Goal: Task Accomplishment & Management: Manage account settings

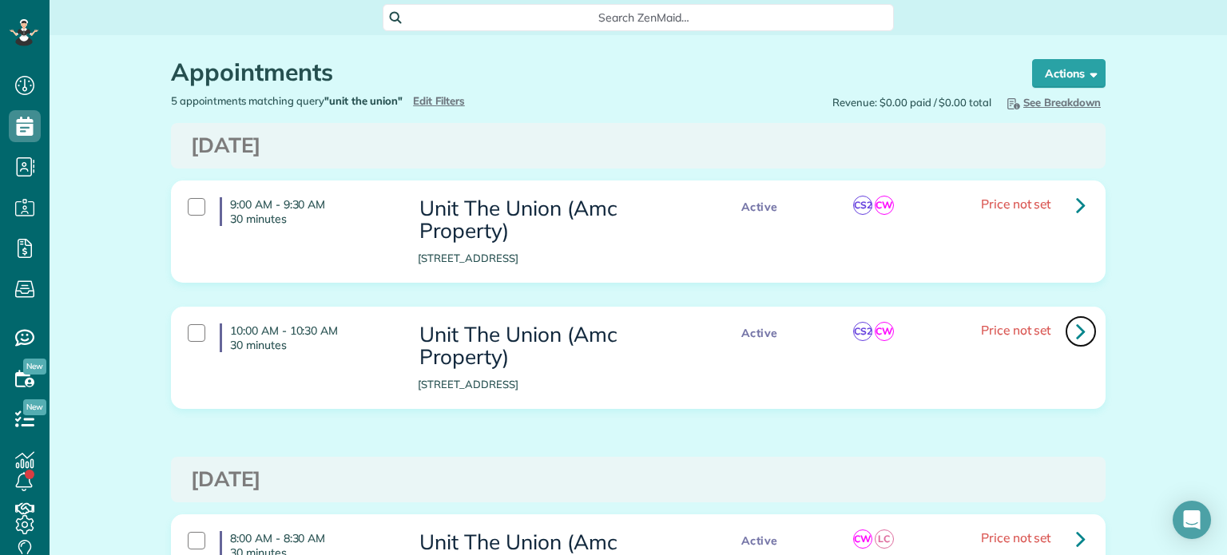
click at [1068, 332] on link at bounding box center [1081, 332] width 32 height 32
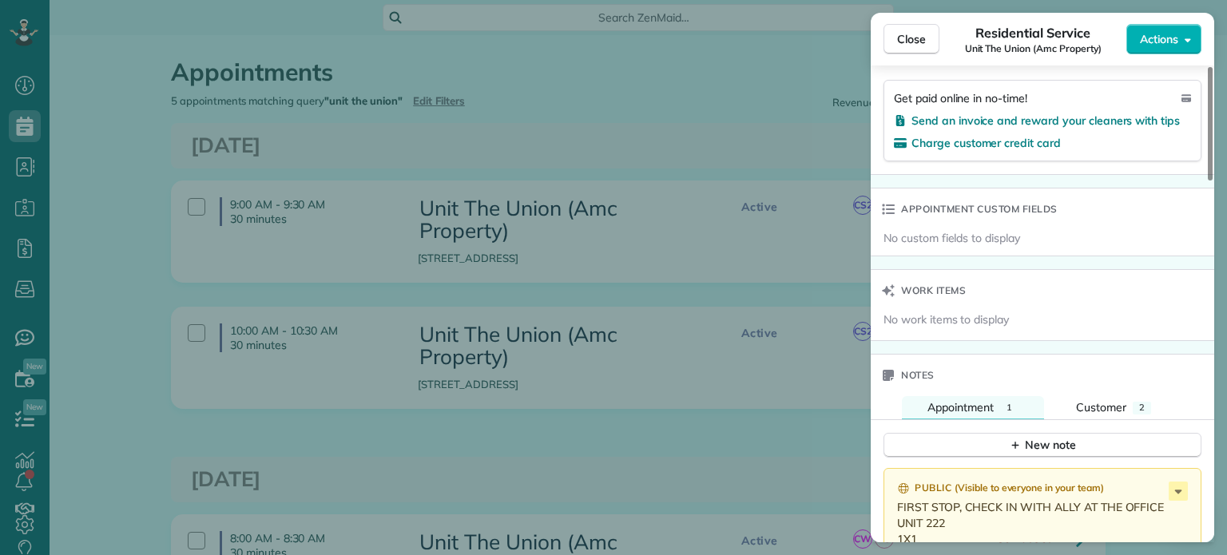
scroll to position [1446, 0]
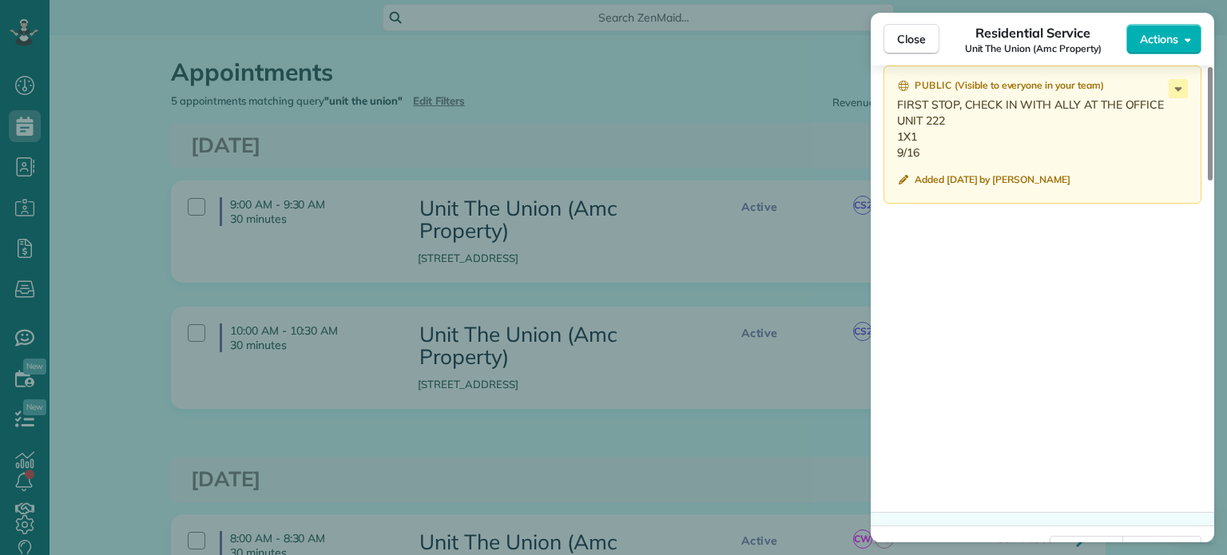
click at [735, 160] on div "Close Residential Service Unit The Union (Amc Property) Actions Status Cancelle…" at bounding box center [613, 277] width 1227 height 555
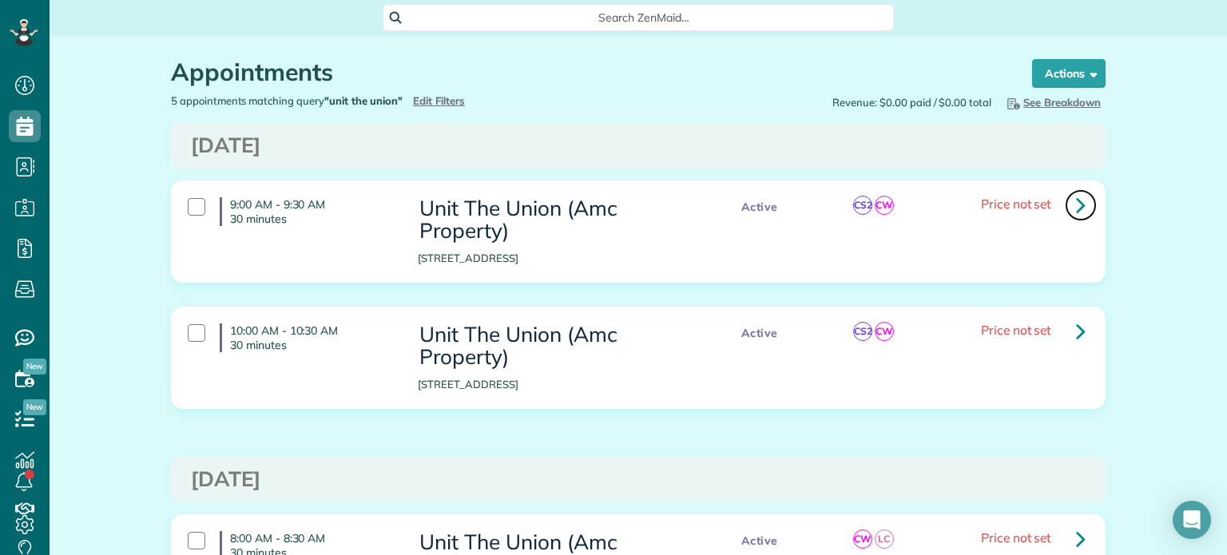
click at [1065, 206] on link at bounding box center [1081, 205] width 32 height 32
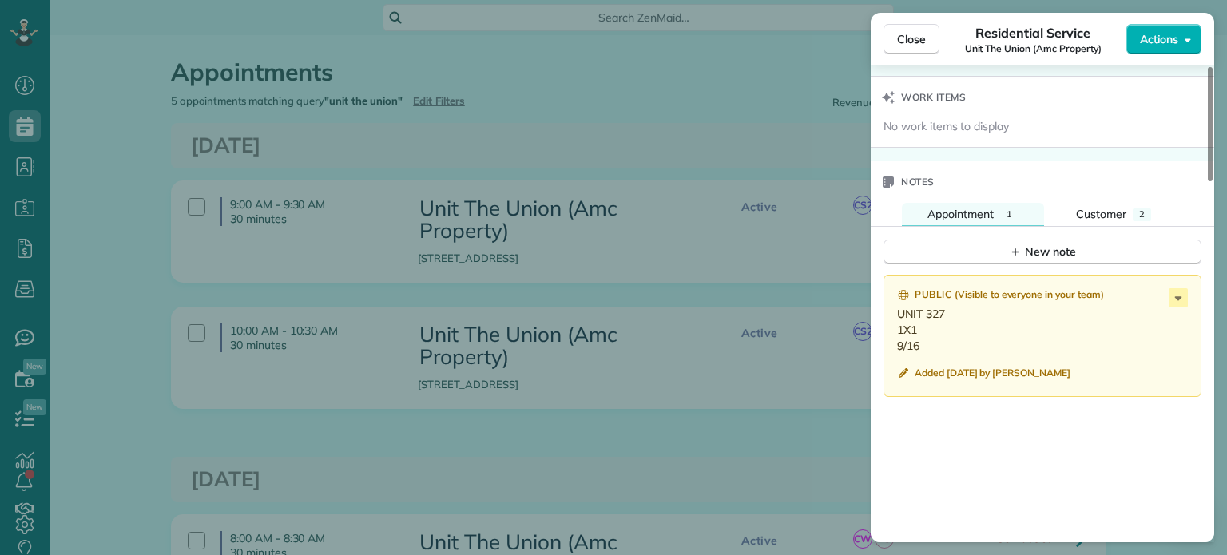
scroll to position [1278, 0]
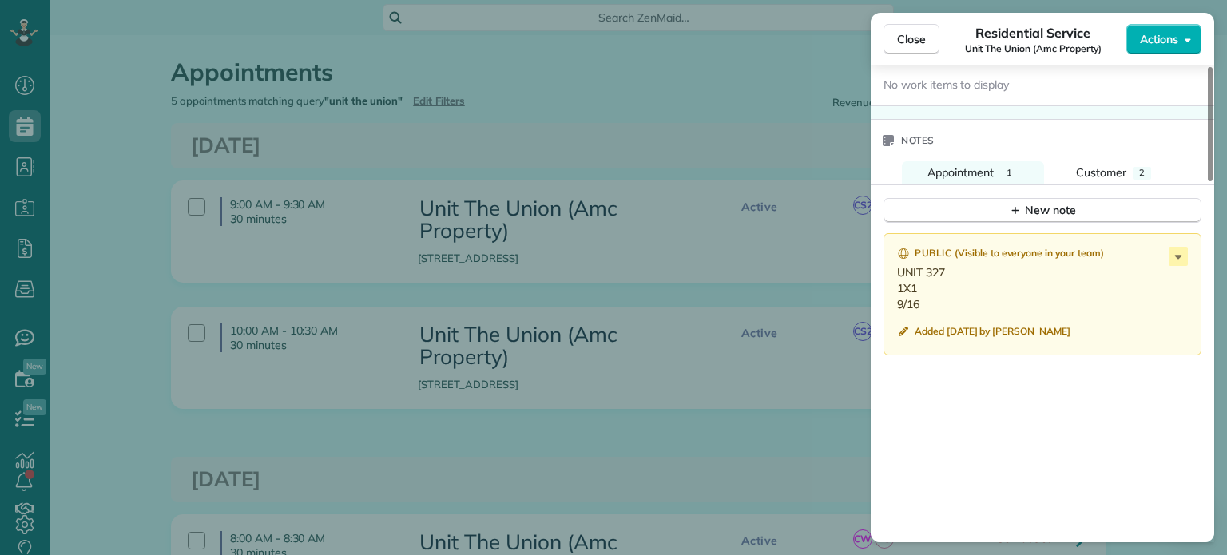
click at [751, 144] on div "Close Residential Service Unit The Union (Amc Property) Actions Status Active U…" at bounding box center [613, 277] width 1227 height 555
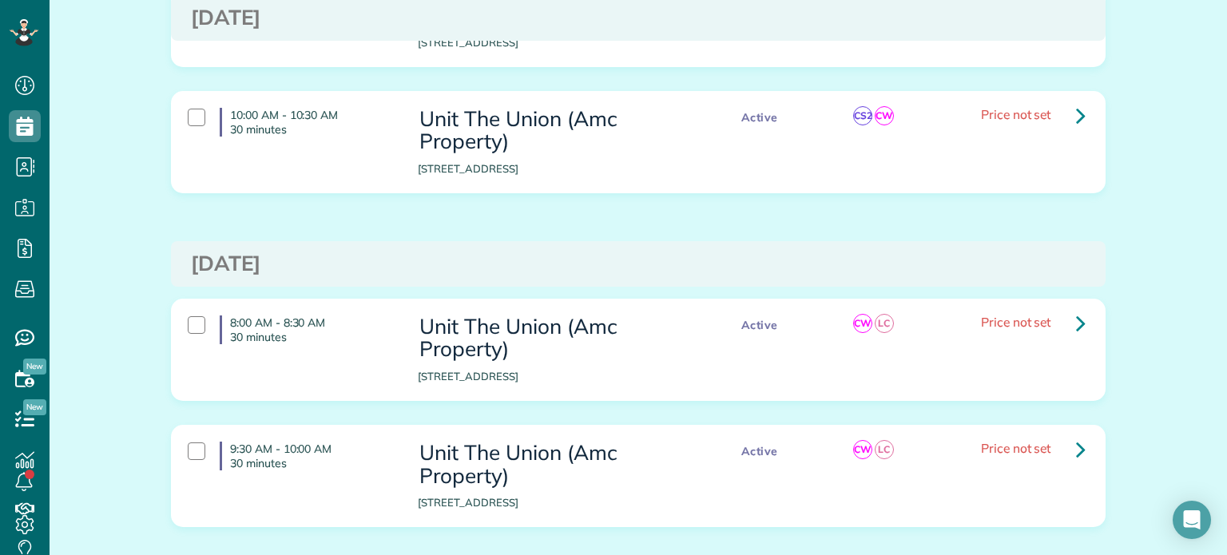
scroll to position [399, 0]
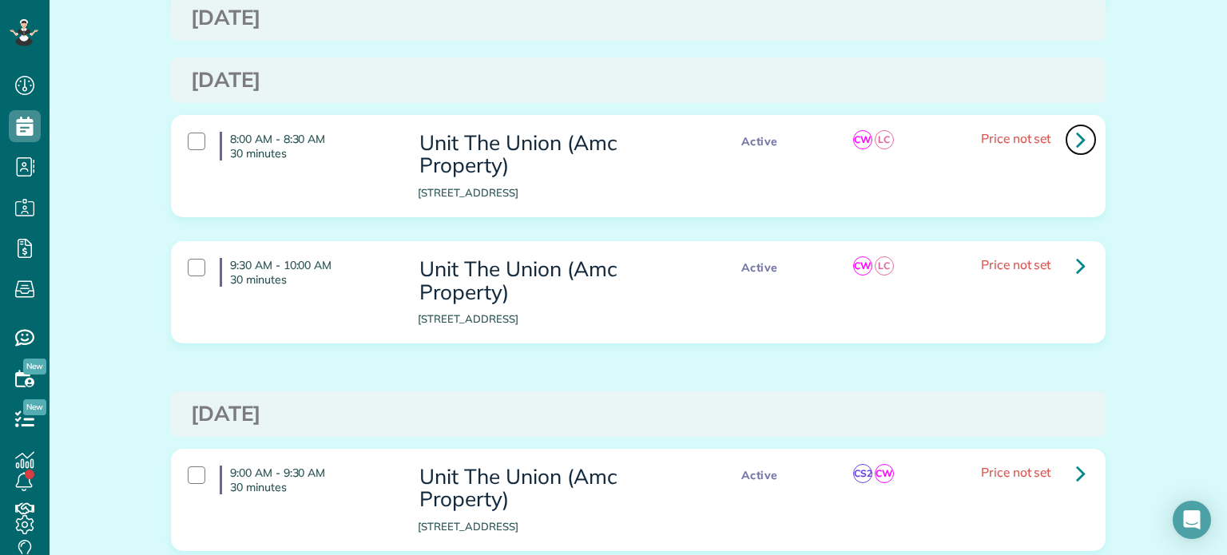
click at [1080, 143] on link at bounding box center [1081, 140] width 32 height 32
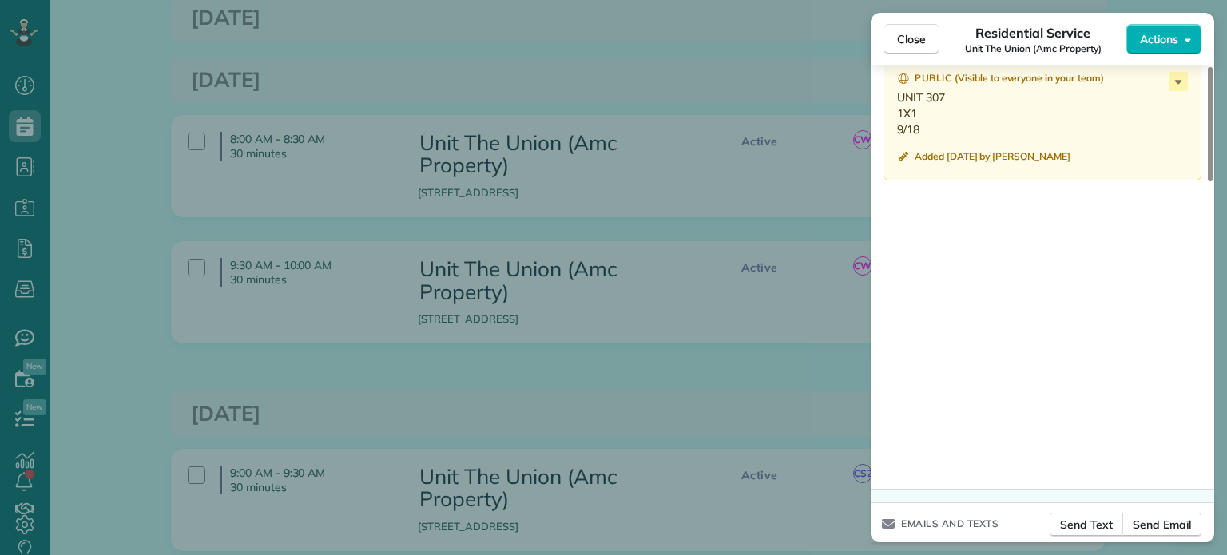
scroll to position [1425, 0]
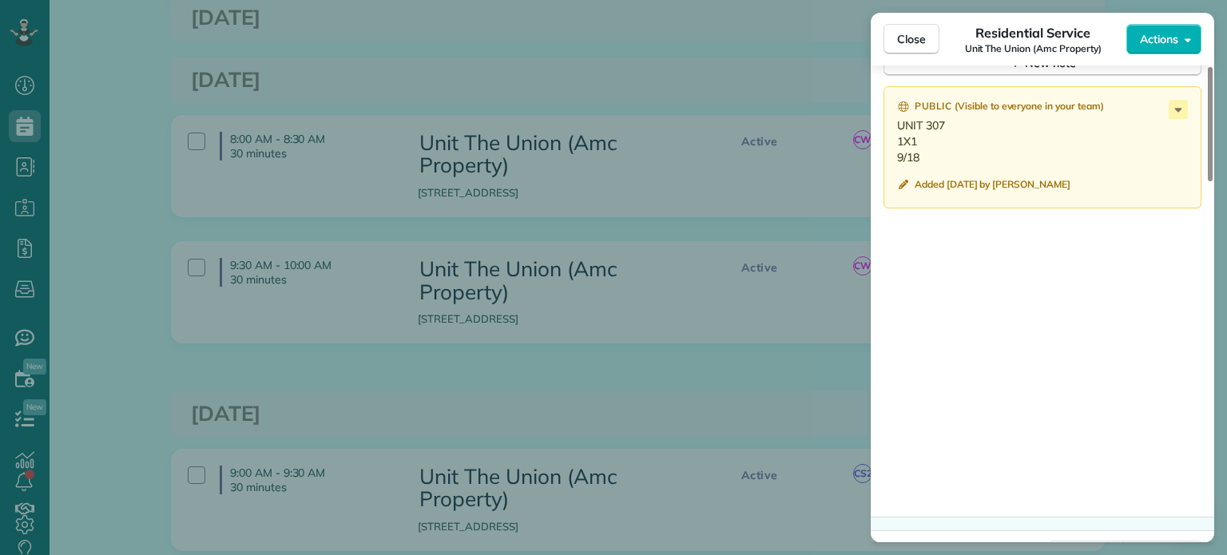
click at [751, 307] on div "Close Residential Service Unit The Union (Amc Property) Actions Status Active U…" at bounding box center [613, 277] width 1227 height 555
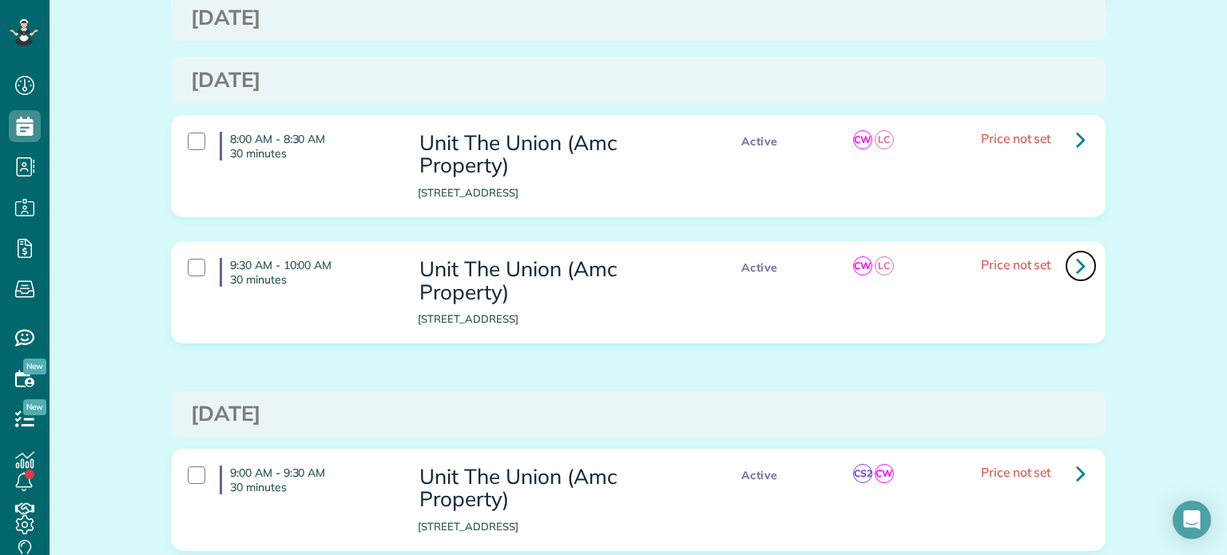
click at [1076, 268] on icon at bounding box center [1081, 266] width 10 height 28
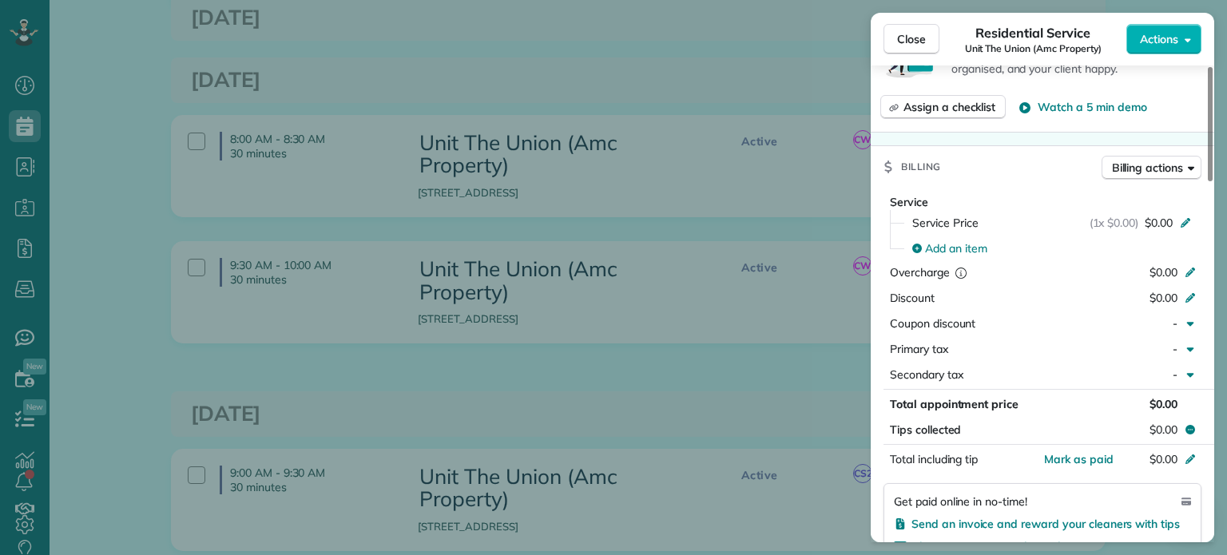
scroll to position [1122, 0]
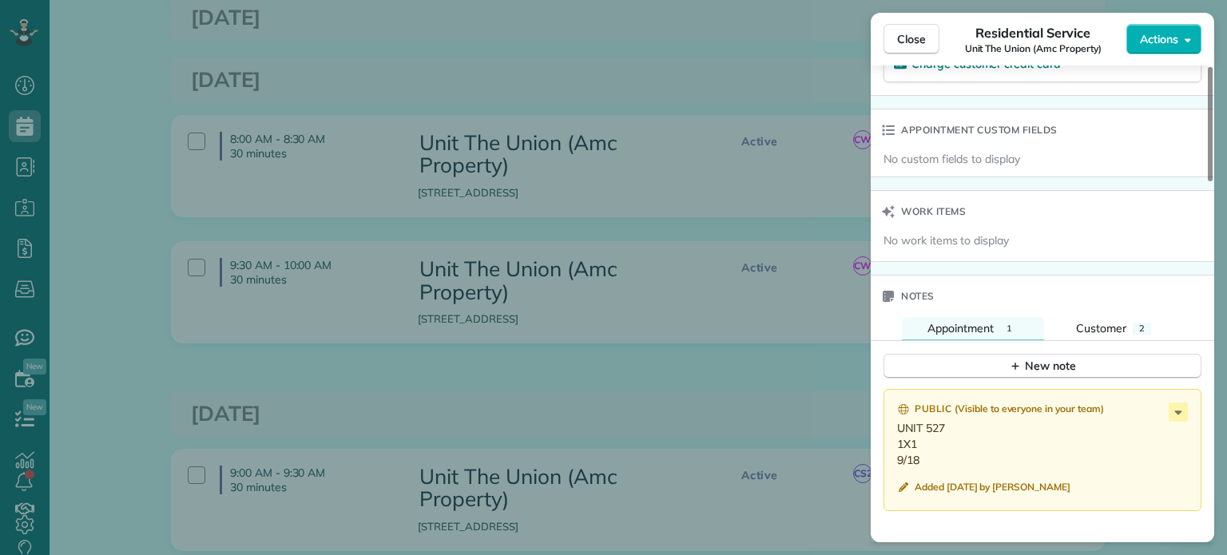
click at [716, 302] on div "Close Residential Service Unit The Union (Amc Property) Actions Status Active U…" at bounding box center [613, 277] width 1227 height 555
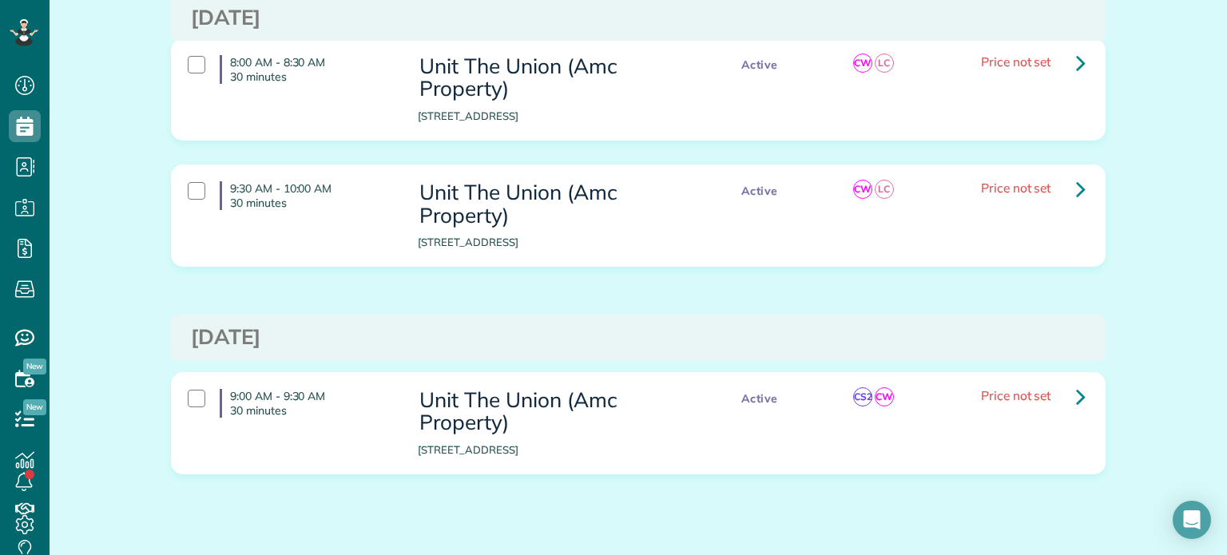
scroll to position [514, 0]
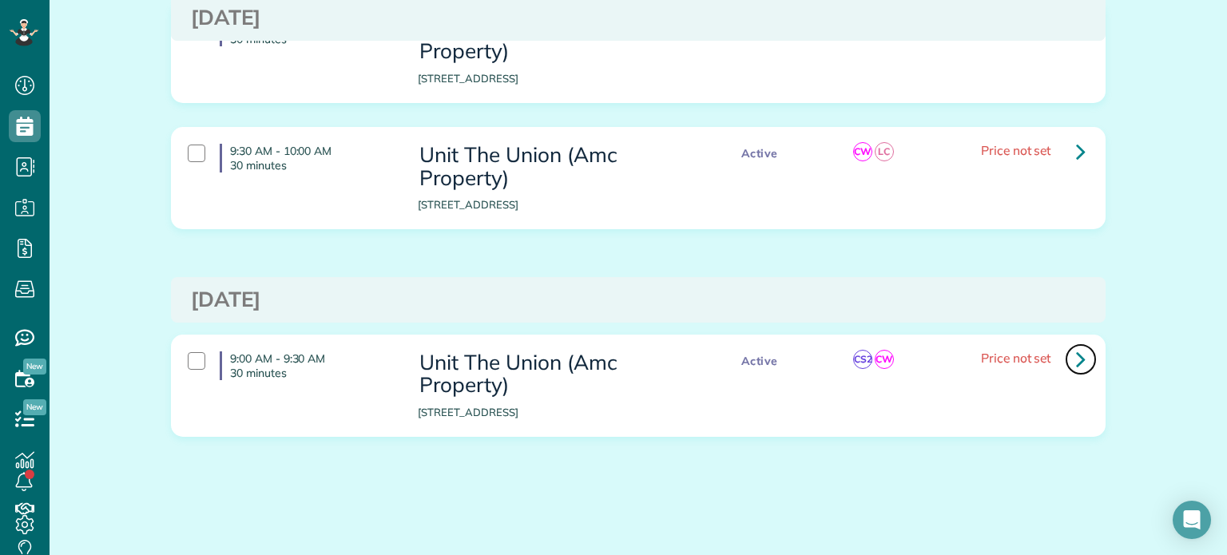
click at [1076, 355] on icon at bounding box center [1081, 359] width 10 height 28
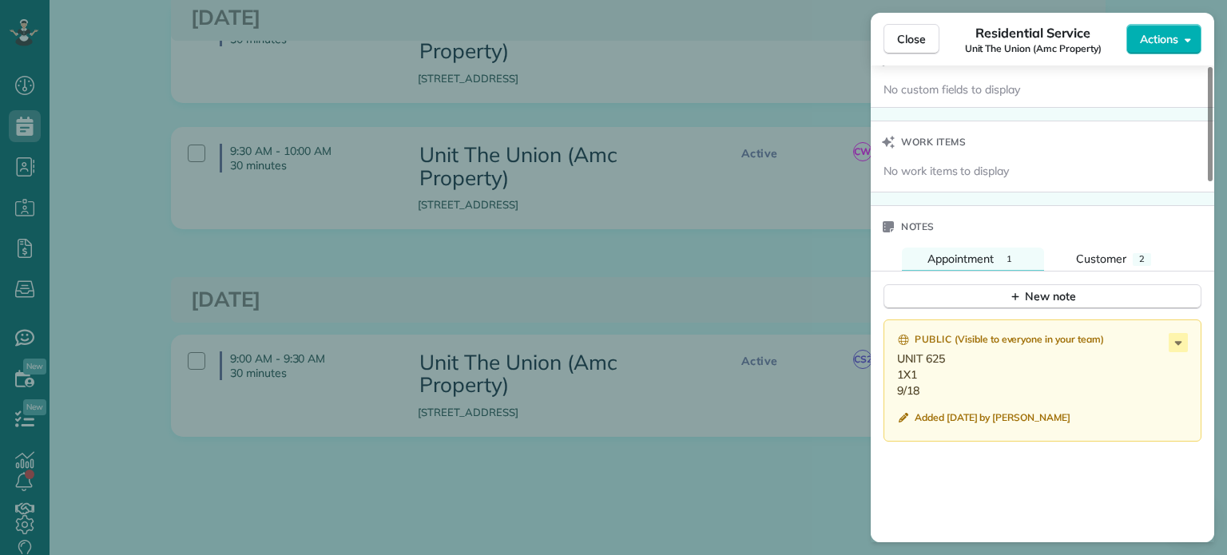
scroll to position [1185, 0]
